Goal: Information Seeking & Learning: Learn about a topic

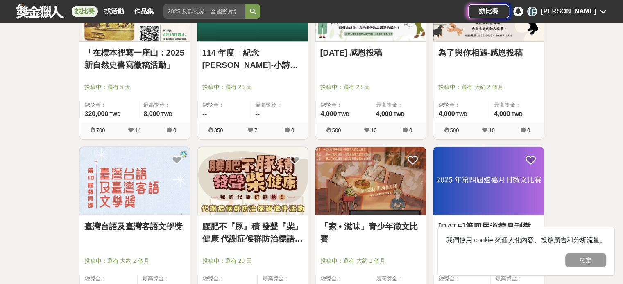
scroll to position [460, 0]
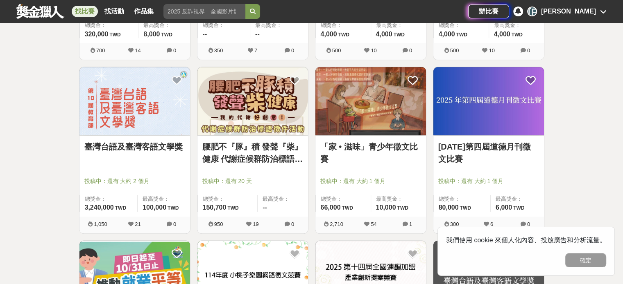
click at [472, 157] on link "[DATE]第四屆道德月刊徵文比賽" at bounding box center [488, 153] width 101 height 25
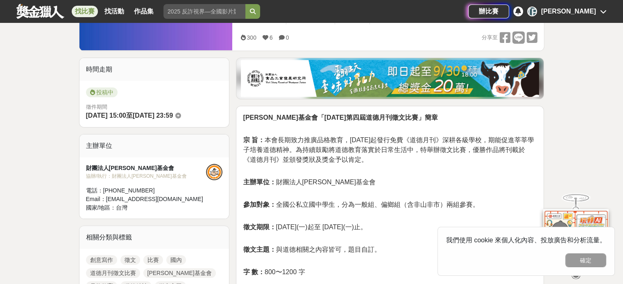
scroll to position [169, 0]
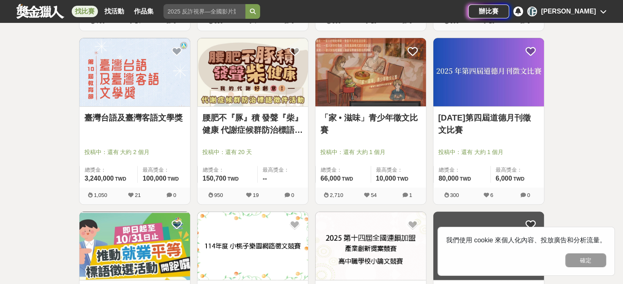
scroll to position [489, 0]
drag, startPoint x: 368, startPoint y: 107, endPoint x: 345, endPoint y: 118, distance: 25.4
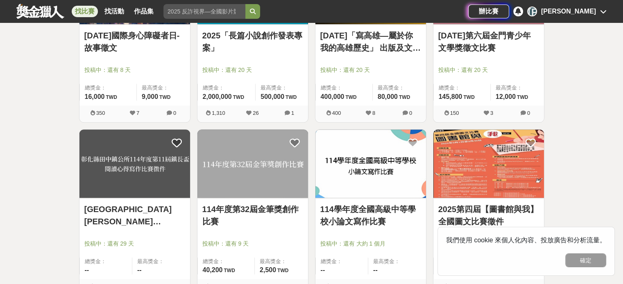
scroll to position [990, 0]
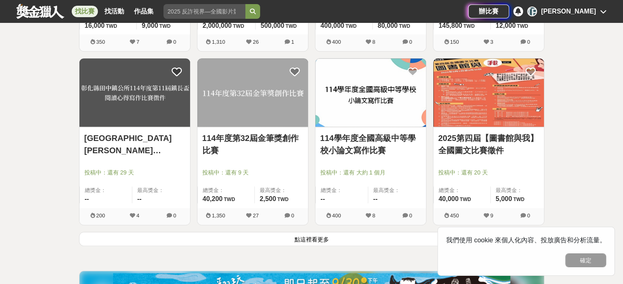
click at [262, 244] on button "點這裡看更多" at bounding box center [311, 239] width 465 height 14
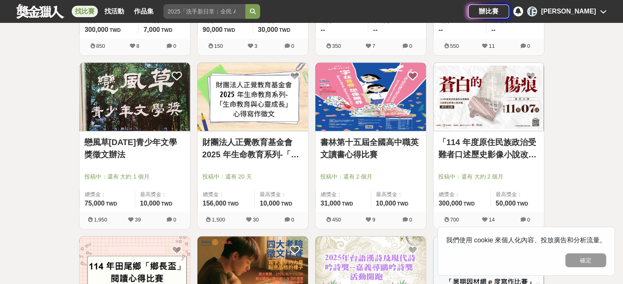
scroll to position [1334, 0]
click at [273, 147] on link "財團法人正覺教育基金會 2025 年生命教育系列-「生命教育與心靈成長」心得寫作徵文" at bounding box center [252, 148] width 101 height 25
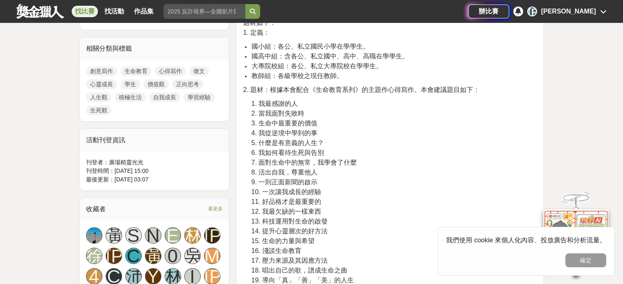
scroll to position [414, 0]
